Goal: Transaction & Acquisition: Purchase product/service

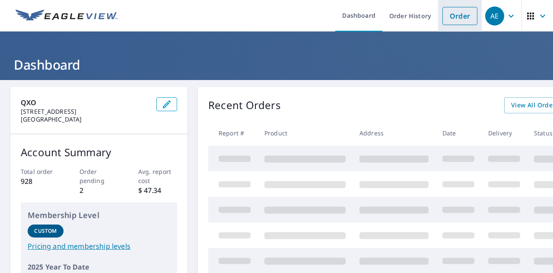
click at [444, 14] on link "Order" at bounding box center [460, 16] width 35 height 18
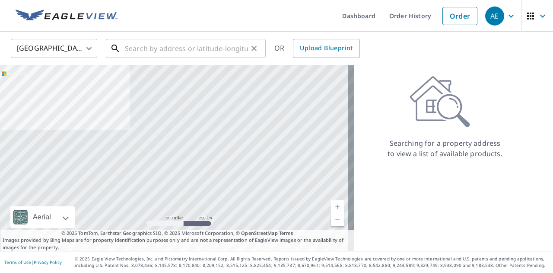
click at [195, 54] on input "text" at bounding box center [186, 48] width 123 height 24
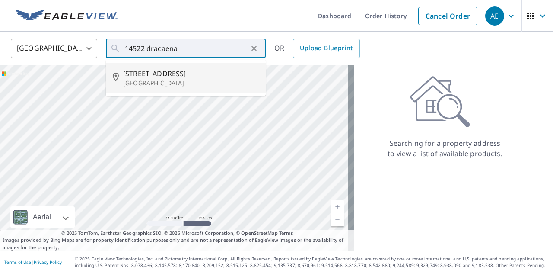
type input "14522 Dracaena Ct Houston, TX 77070"
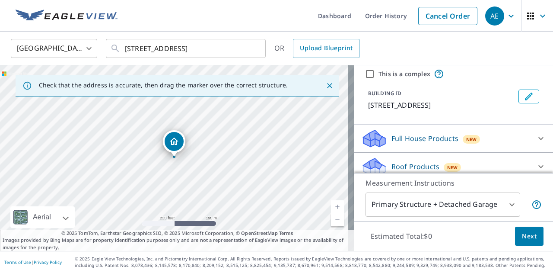
scroll to position [93, 0]
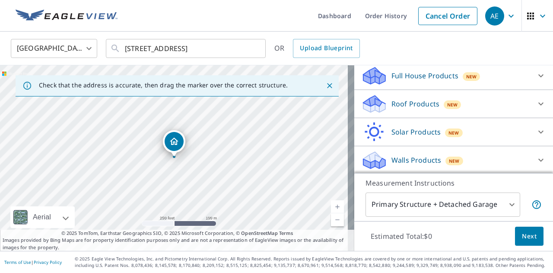
click at [364, 102] on icon at bounding box center [375, 101] width 22 height 11
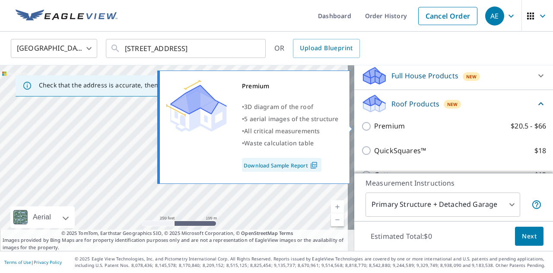
click at [361, 125] on input "Premium $20.5 - $66" at bounding box center [367, 126] width 13 height 10
checkbox input "true"
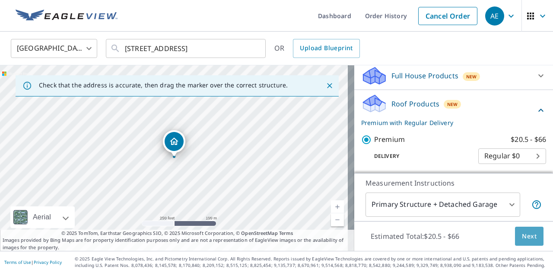
click at [522, 237] on span "Next" at bounding box center [529, 236] width 15 height 11
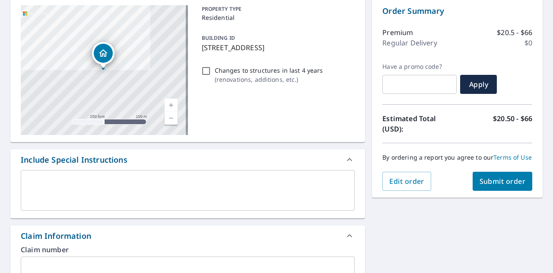
scroll to position [216, 0]
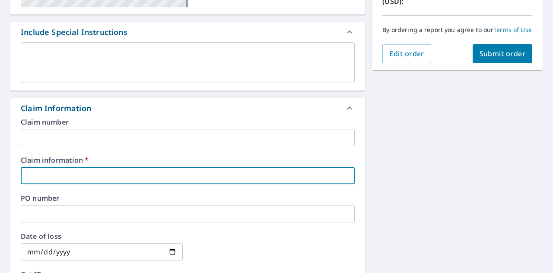
click at [93, 176] on input "text" at bounding box center [188, 175] width 334 height 17
type input "602353"
checkbox input "true"
click at [73, 217] on input "text" at bounding box center [188, 213] width 334 height 17
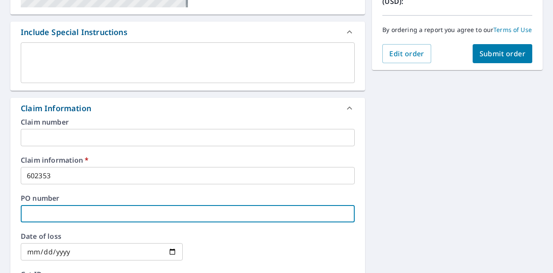
type input "602353/ VINCENT"
checkbox input "true"
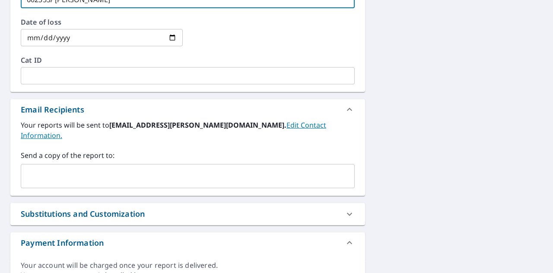
scroll to position [432, 0]
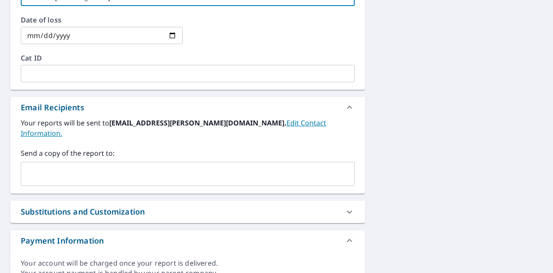
click at [56, 166] on input "text" at bounding box center [181, 174] width 313 height 16
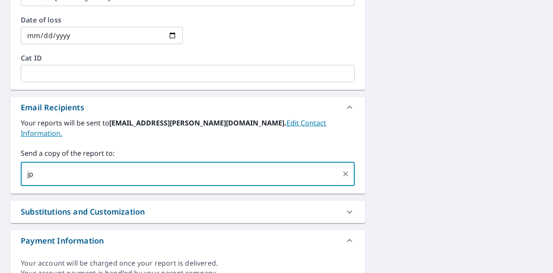
type input "j"
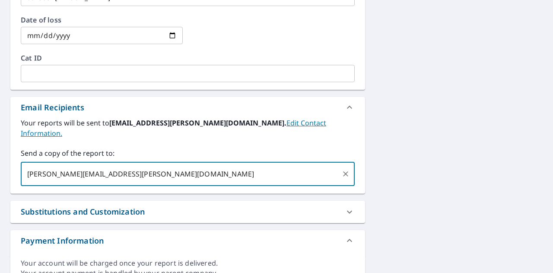
type input "paula.watson@qxo.com"
checkbox input "true"
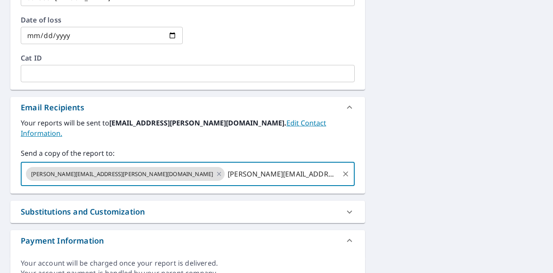
type input "eddie.darneal@qxo.com"
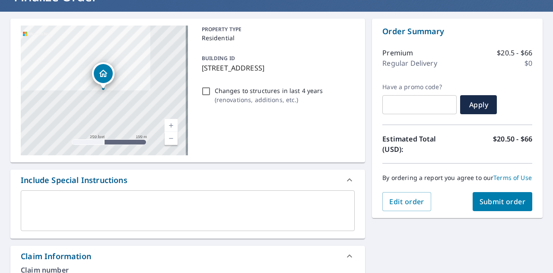
scroll to position [130, 0]
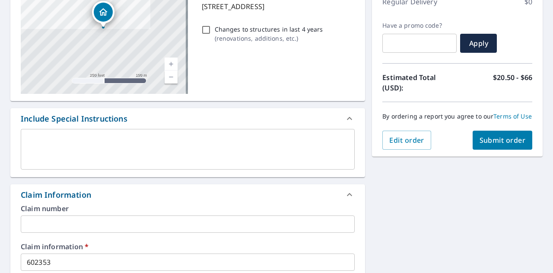
click at [495, 145] on span "Submit order" at bounding box center [503, 140] width 46 height 10
checkbox input "true"
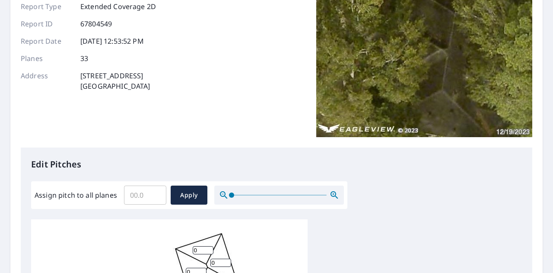
scroll to position [216, 0]
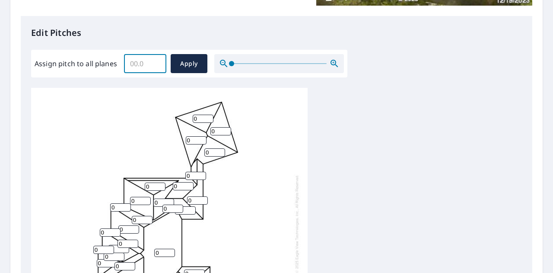
click at [137, 65] on input "Assign pitch to all planes" at bounding box center [145, 63] width 42 height 24
type input "7"
click at [183, 68] on span "Apply" at bounding box center [189, 63] width 23 height 11
type input "7"
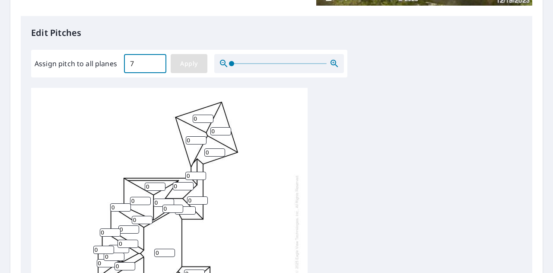
type input "7"
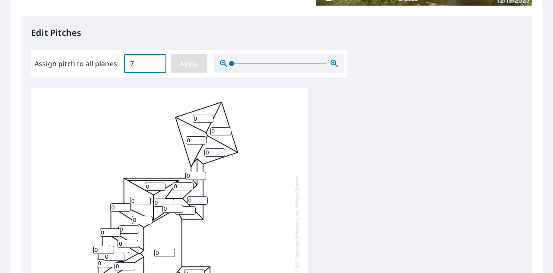
type input "7"
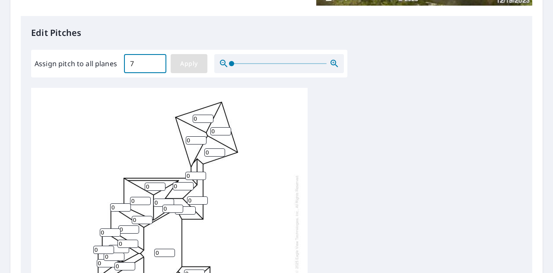
type input "7"
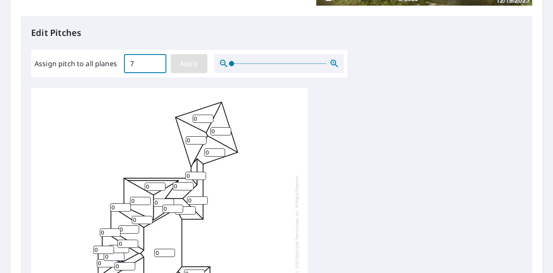
type input "7"
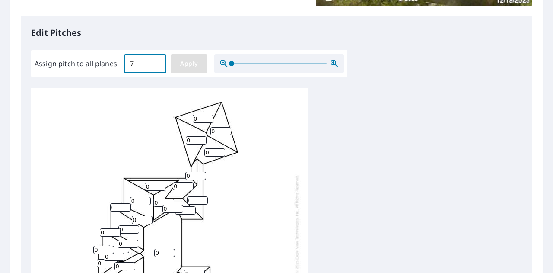
type input "7"
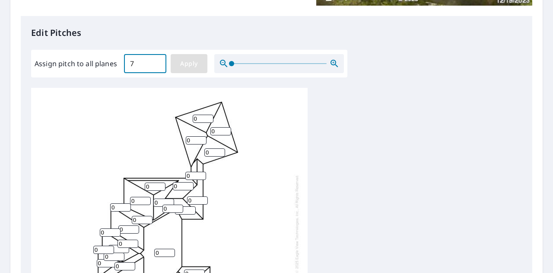
type input "7"
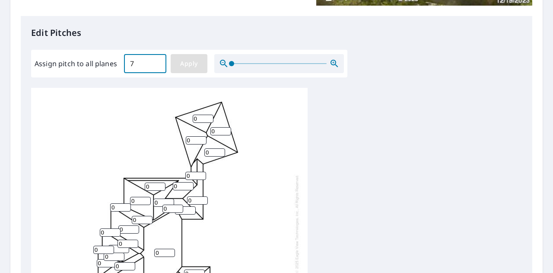
type input "7"
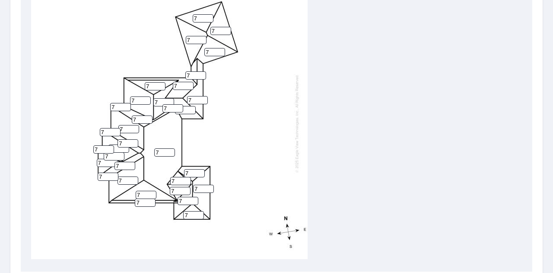
scroll to position [411, 0]
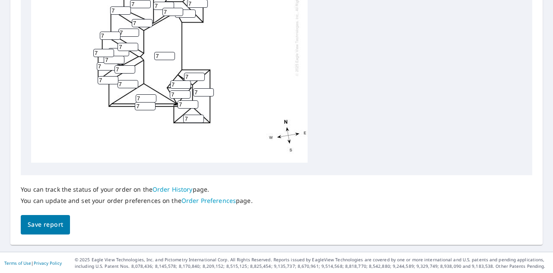
click at [54, 218] on button "Save report" at bounding box center [45, 224] width 49 height 19
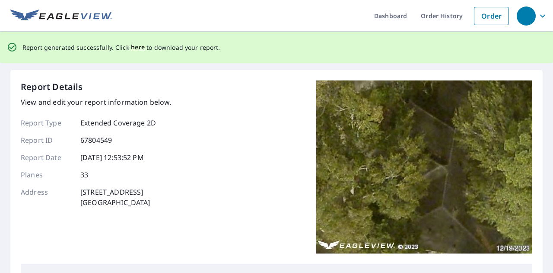
scroll to position [0, 0]
click at [136, 45] on span "here" at bounding box center [138, 47] width 14 height 11
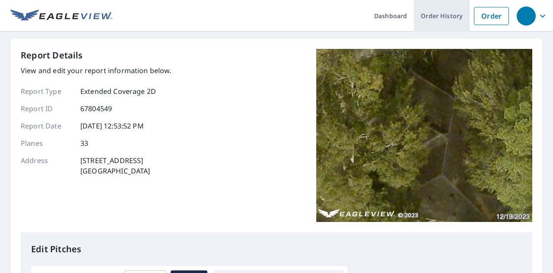
click at [431, 13] on link "Order History" at bounding box center [442, 16] width 56 height 32
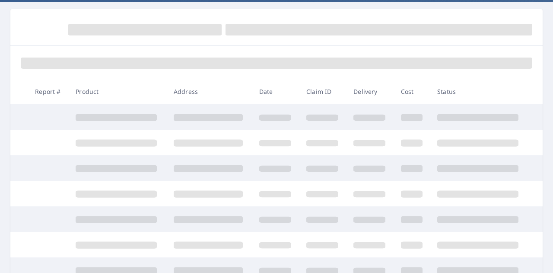
scroll to position [173, 0]
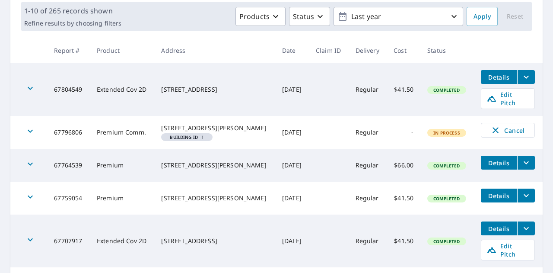
scroll to position [173, 0]
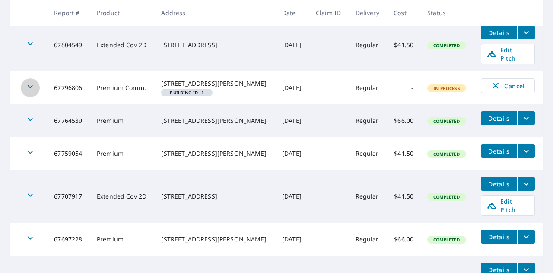
click at [29, 82] on icon "button" at bounding box center [30, 86] width 10 height 10
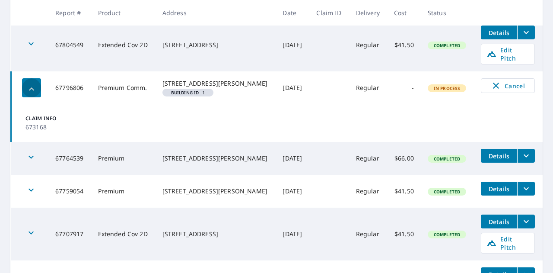
click at [29, 84] on icon "button" at bounding box center [31, 89] width 10 height 10
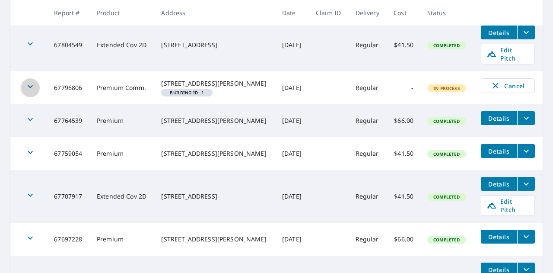
click at [29, 82] on icon "button" at bounding box center [30, 86] width 10 height 10
